Goal: Information Seeking & Learning: Learn about a topic

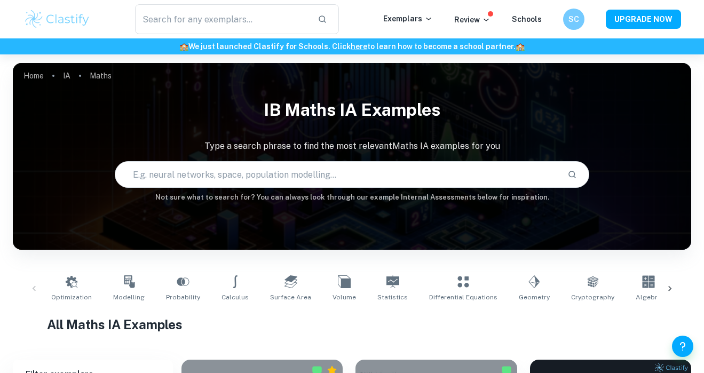
scroll to position [266, 0]
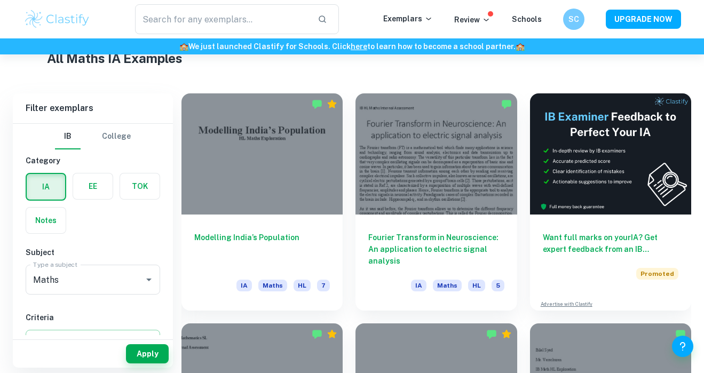
click at [252, 265] on div "Modelling India’s Population IA Maths HL 7" at bounding box center [262, 263] width 161 height 96
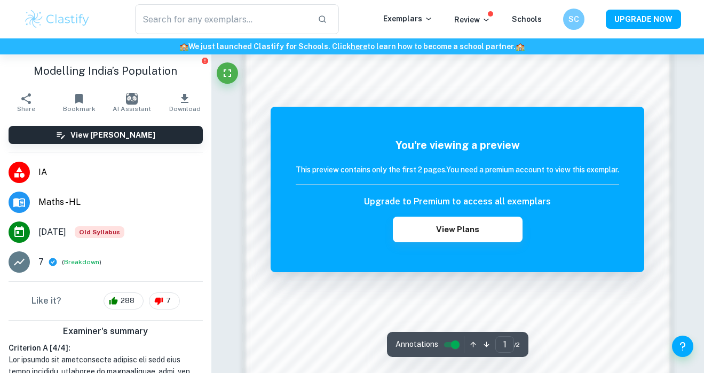
scroll to position [966, 0]
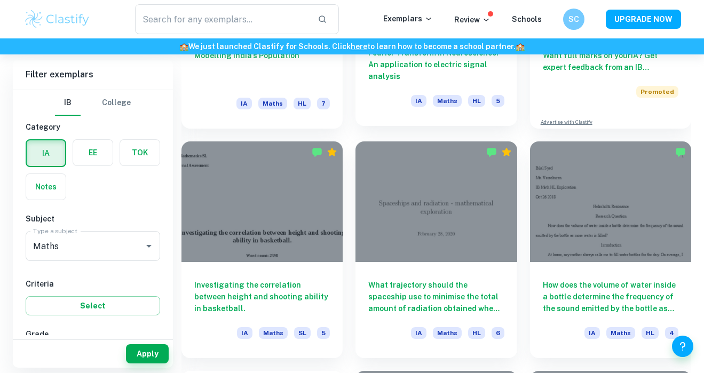
scroll to position [459, 0]
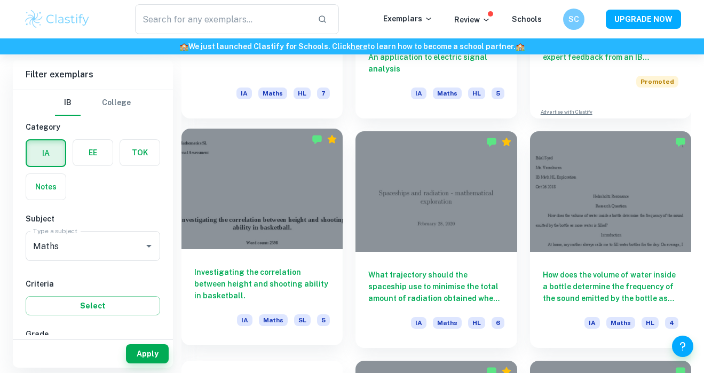
click at [279, 286] on h6 "Investigating the correlation between height and shooting ability in basketball." at bounding box center [262, 283] width 136 height 35
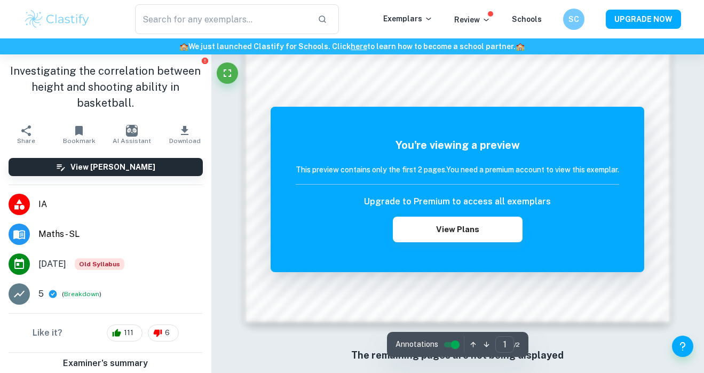
scroll to position [966, 0]
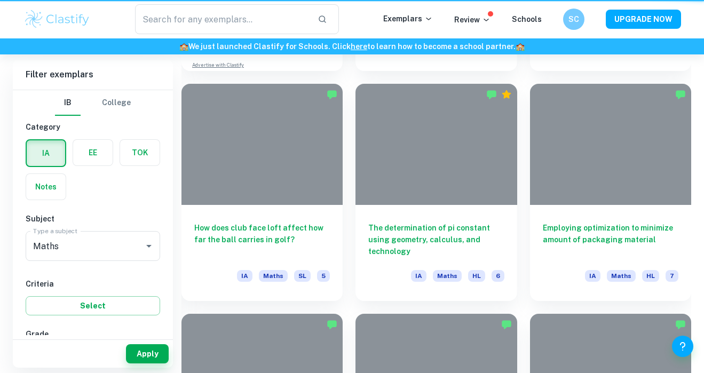
scroll to position [459, 0]
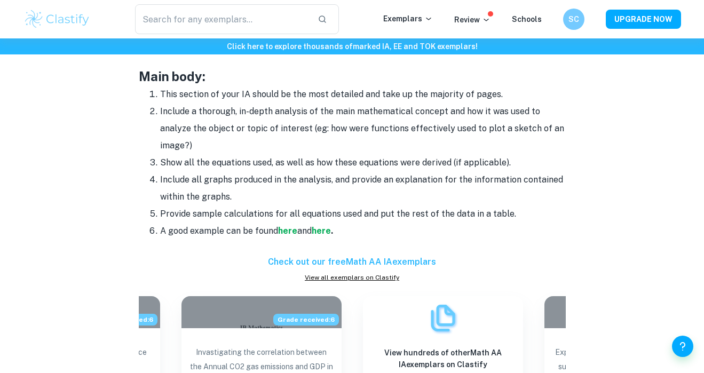
scroll to position [927, 0]
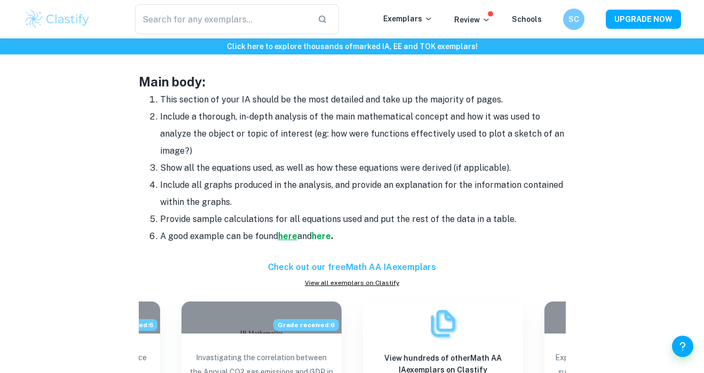
click at [289, 236] on strong "here" at bounding box center [287, 236] width 19 height 10
click at [674, 168] on div "Math IA Format and Structure By Roxanne • January 12, 2024 Get feedback on your…" at bounding box center [352, 35] width 658 height 1759
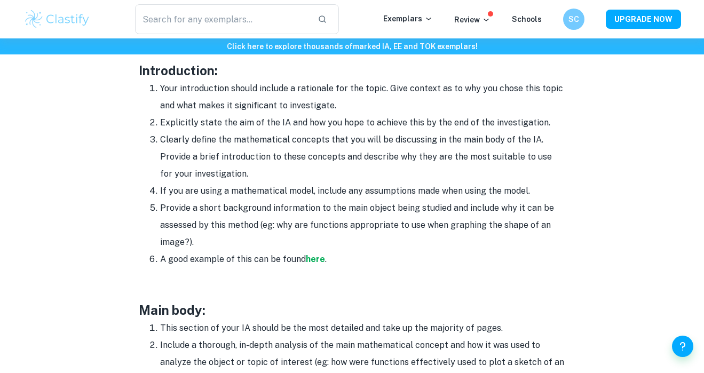
scroll to position [697, 0]
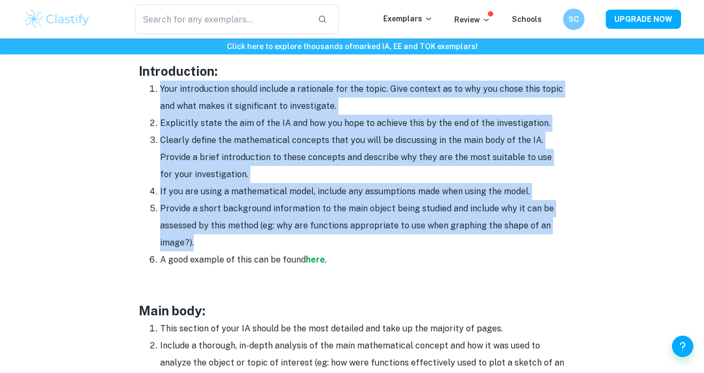
drag, startPoint x: 161, startPoint y: 87, endPoint x: 248, endPoint y: 238, distance: 173.9
click at [248, 238] on ol "Your introduction should include a rationale for the topic. Give context as to …" at bounding box center [352, 175] width 427 height 188
copy ol "Your introduction should include a rationale for the topic. Give context as to …"
click at [310, 262] on strong "here" at bounding box center [315, 260] width 19 height 10
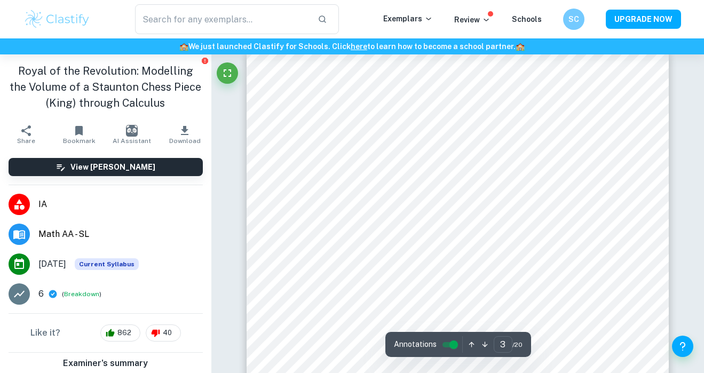
scroll to position [1246, 0]
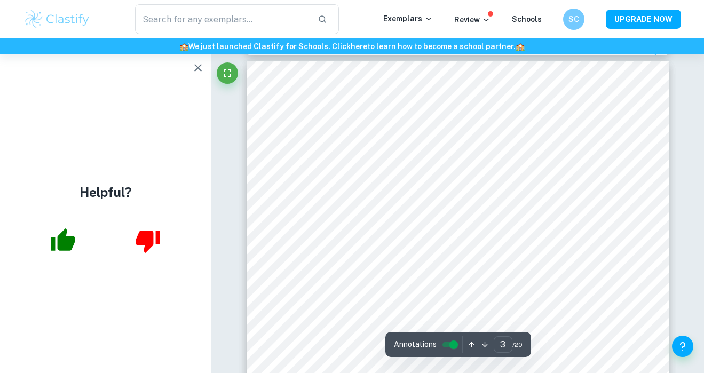
click at [195, 68] on icon "button" at bounding box center [198, 67] width 13 height 13
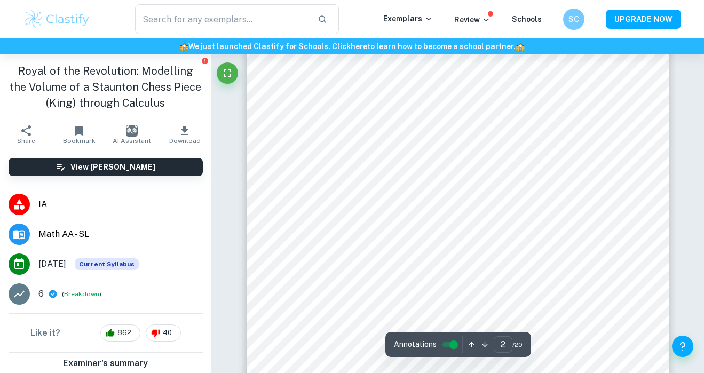
scroll to position [595, 0]
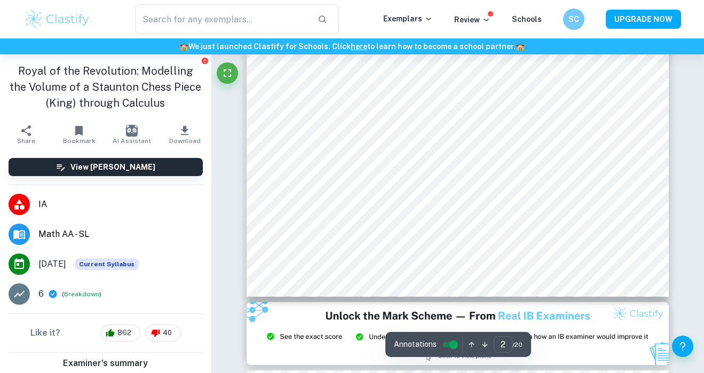
type input "3"
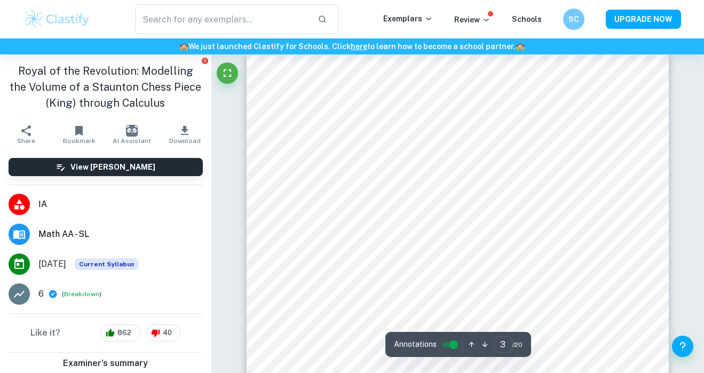
scroll to position [1279, 0]
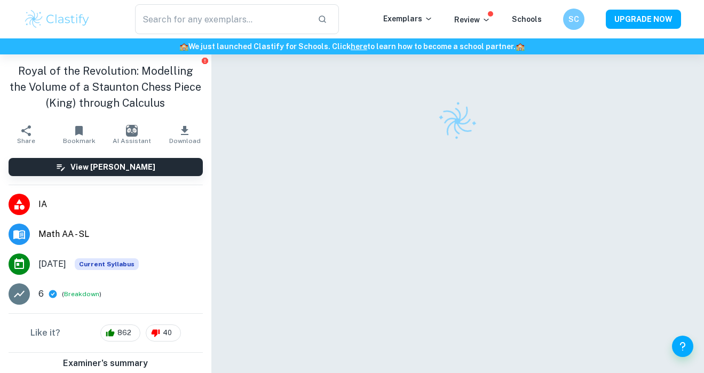
checkbox input "true"
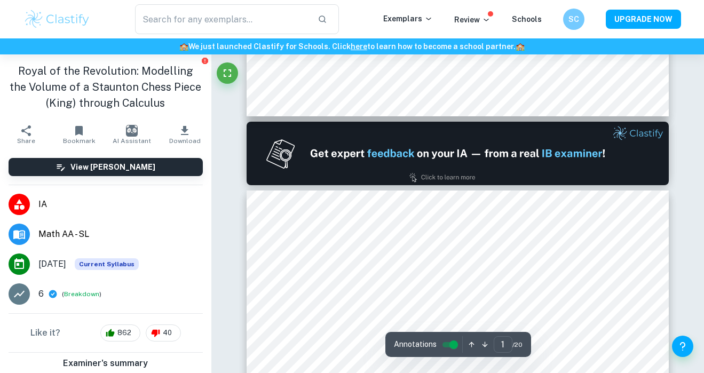
type input "2"
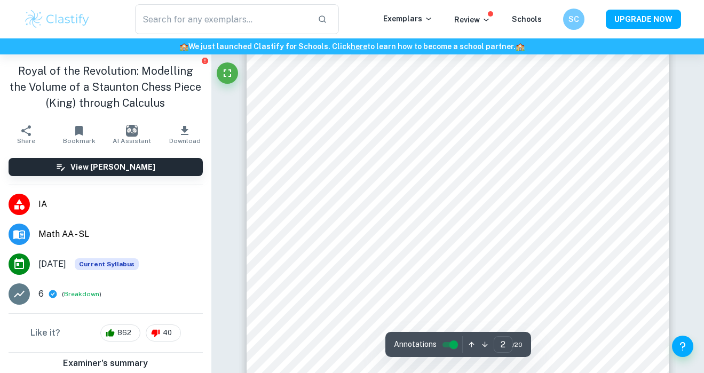
scroll to position [673, 0]
